Goal: Find contact information: Find contact information

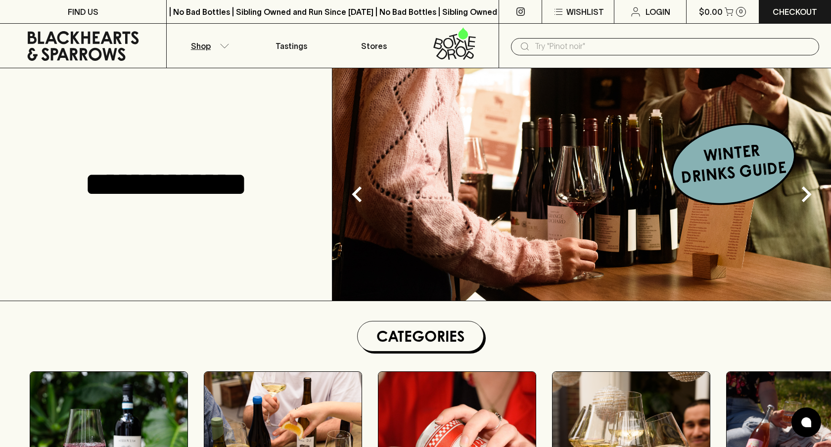
click at [225, 47] on icon "button" at bounding box center [225, 46] width 8 height 4
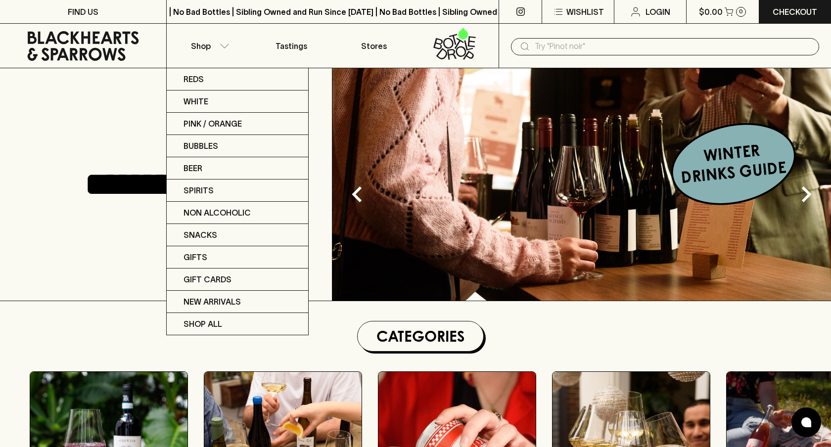
click at [223, 44] on div at bounding box center [415, 223] width 831 height 447
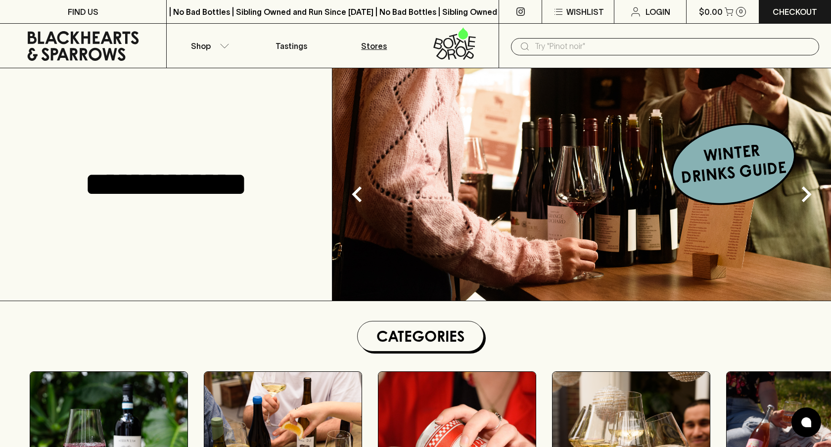
click at [367, 43] on p "Stores" at bounding box center [374, 46] width 26 height 12
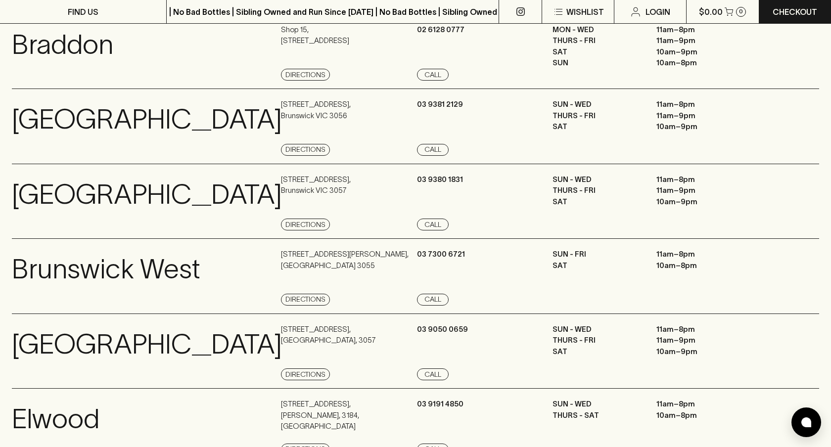
scroll to position [168, 0]
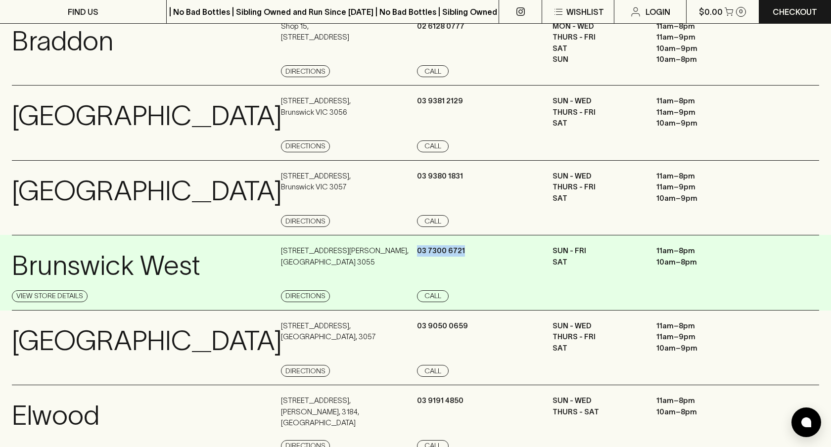
copy p "03 7300 6721"
drag, startPoint x: 462, startPoint y: 251, endPoint x: 416, endPoint y: 251, distance: 45.5
click at [416, 251] on div "[GEOGRAPHIC_DATA] Store Details [STREET_ADDRESS][PERSON_NAME] Directions [PHONE…" at bounding box center [416, 273] width 808 height 76
